Goal: Find specific page/section: Find specific page/section

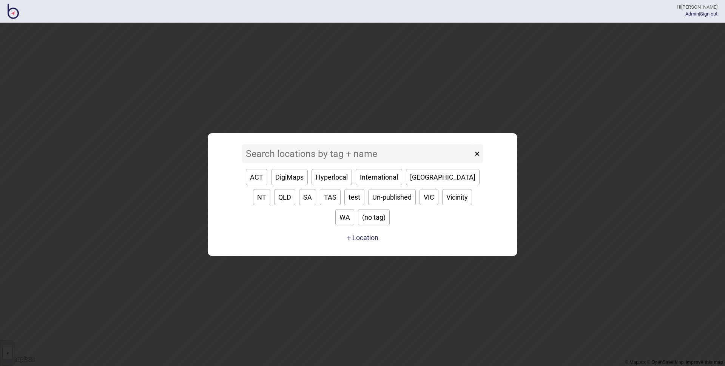
click at [352, 158] on input at bounding box center [357, 153] width 231 height 19
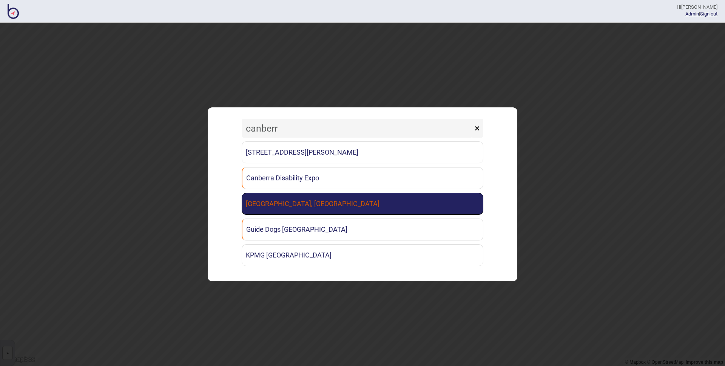
type input "canberr"
click at [391, 209] on link "[GEOGRAPHIC_DATA], [GEOGRAPHIC_DATA]" at bounding box center [363, 204] width 242 height 22
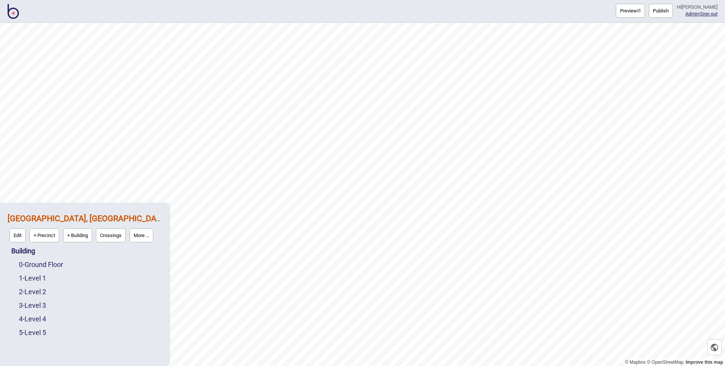
click at [142, 237] on button "More ..." at bounding box center [142, 235] width 24 height 14
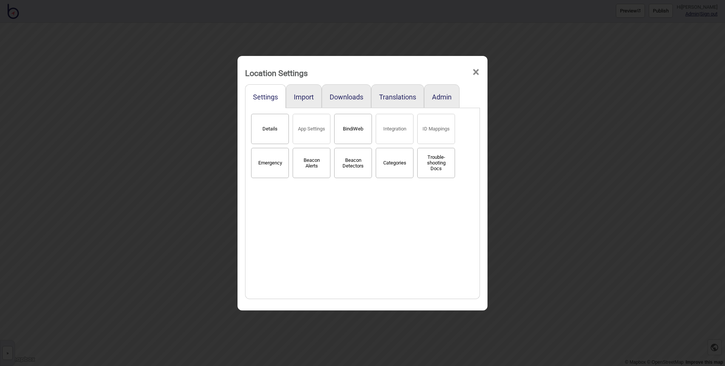
click at [353, 133] on button "BindiWeb" at bounding box center [353, 129] width 38 height 30
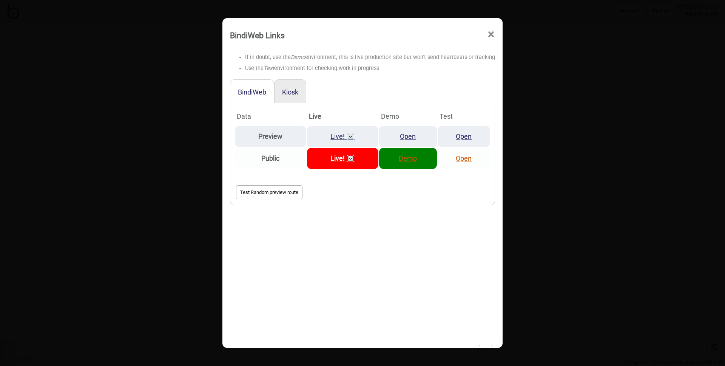
click at [409, 157] on link "Demo" at bounding box center [408, 158] width 18 height 8
